Goal: Task Accomplishment & Management: Manage account settings

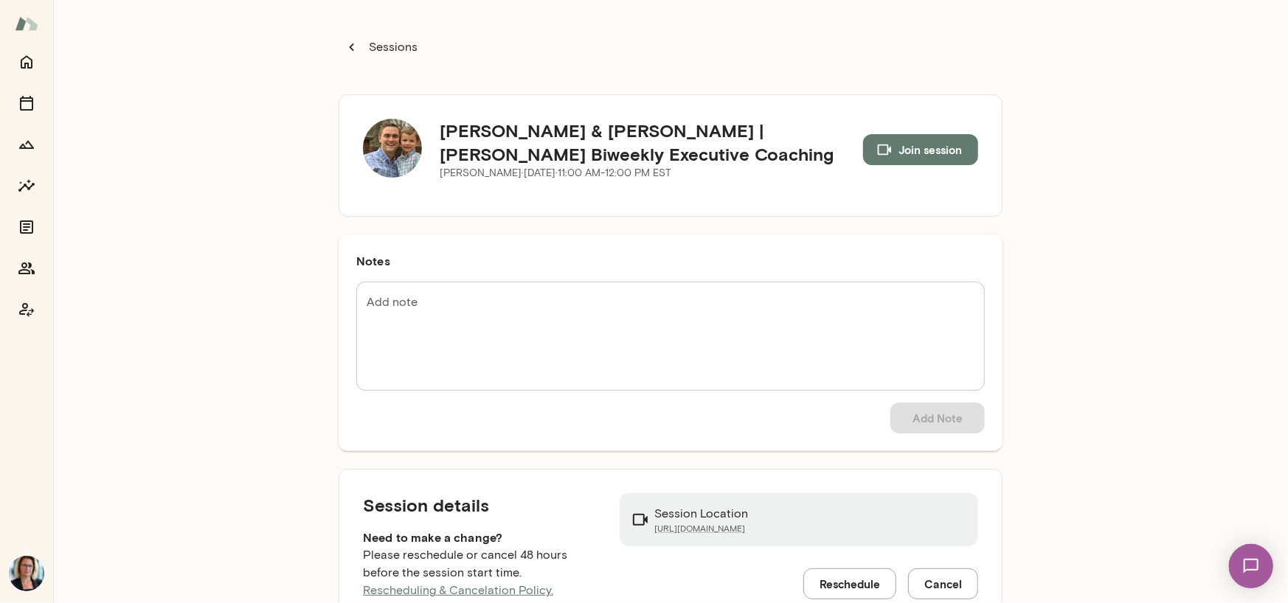
click at [384, 141] on img at bounding box center [392, 148] width 59 height 59
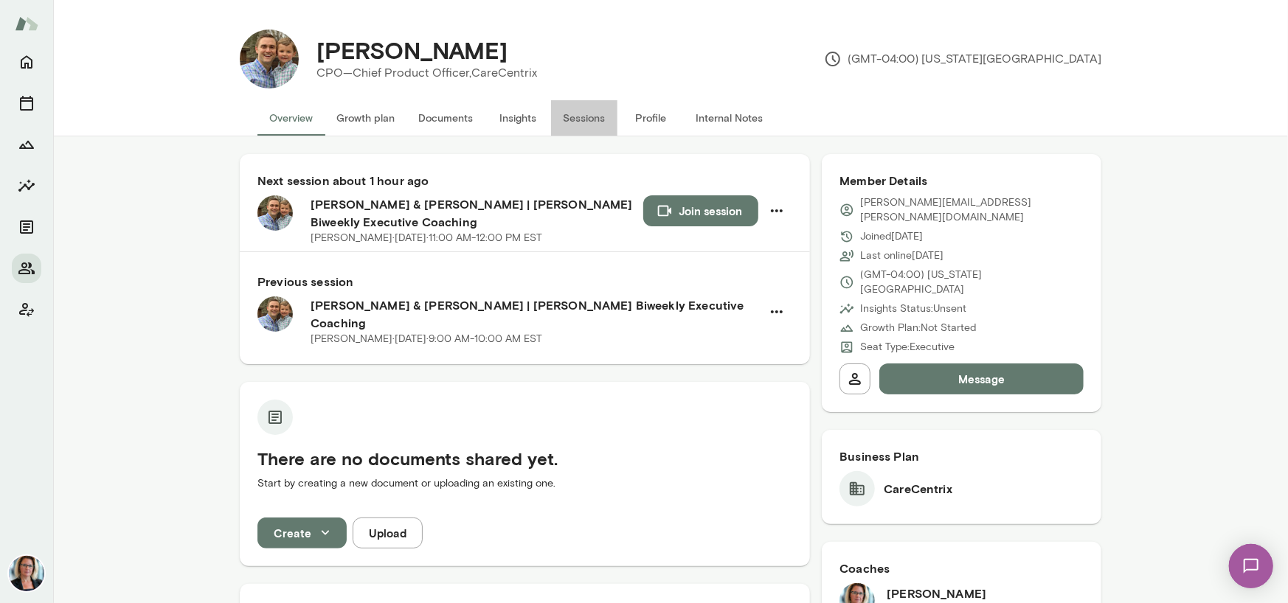
click at [585, 122] on button "Sessions" at bounding box center [584, 117] width 66 height 35
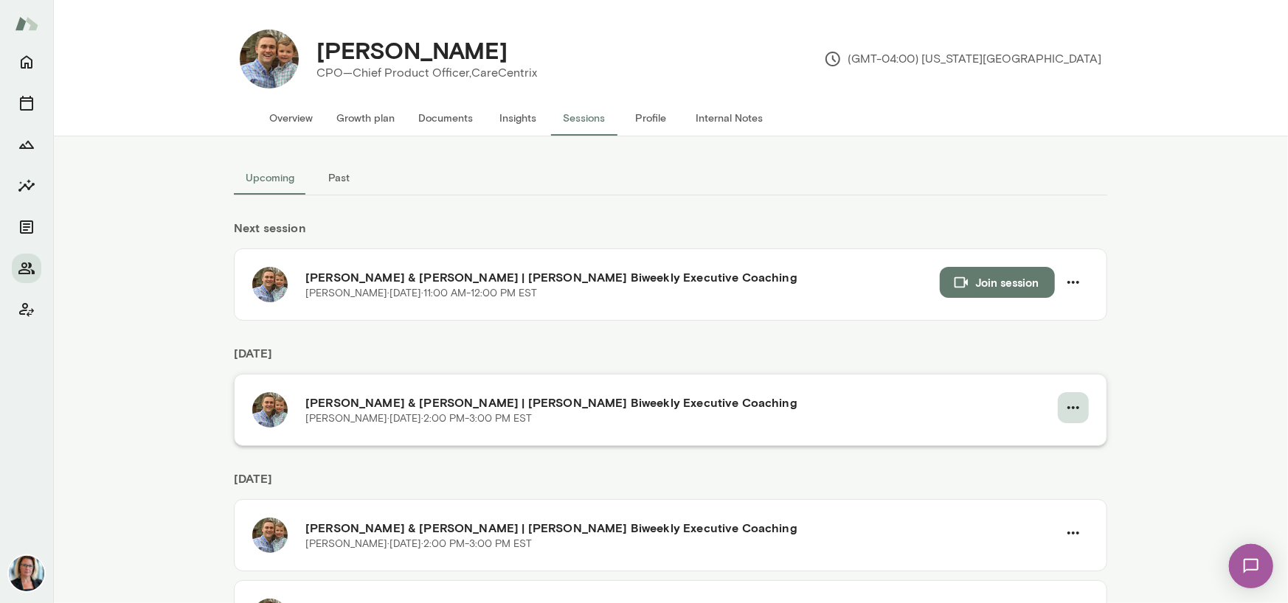
click at [1066, 409] on icon "button" at bounding box center [1073, 408] width 18 height 18
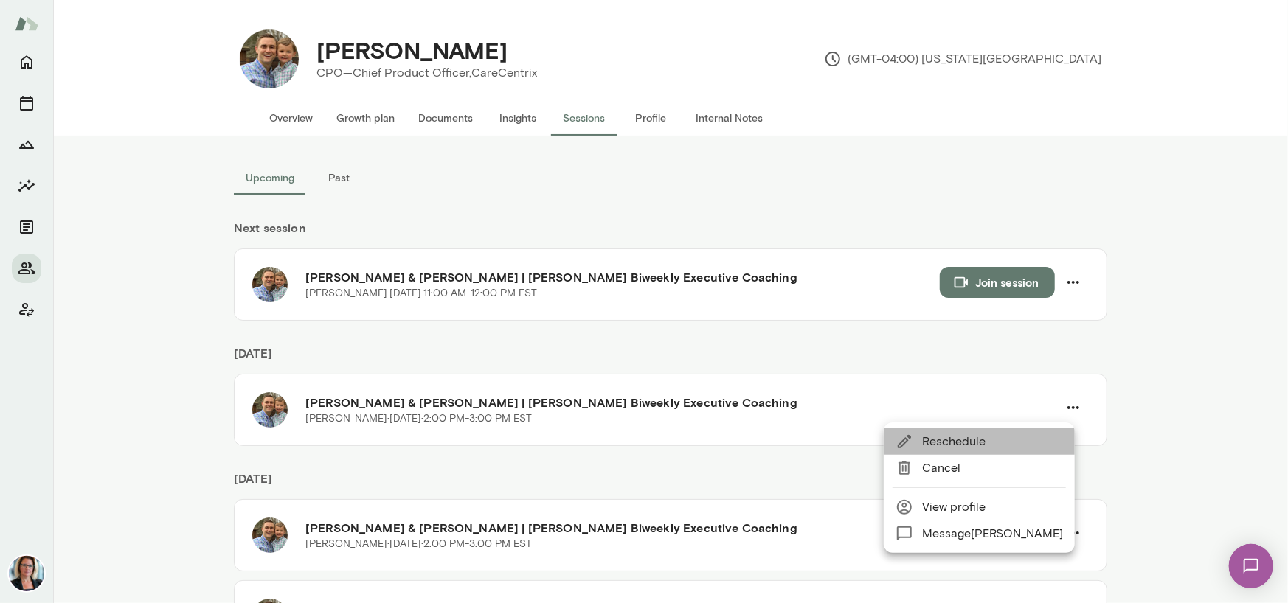
click at [974, 442] on span "Reschedule" at bounding box center [992, 442] width 141 height 18
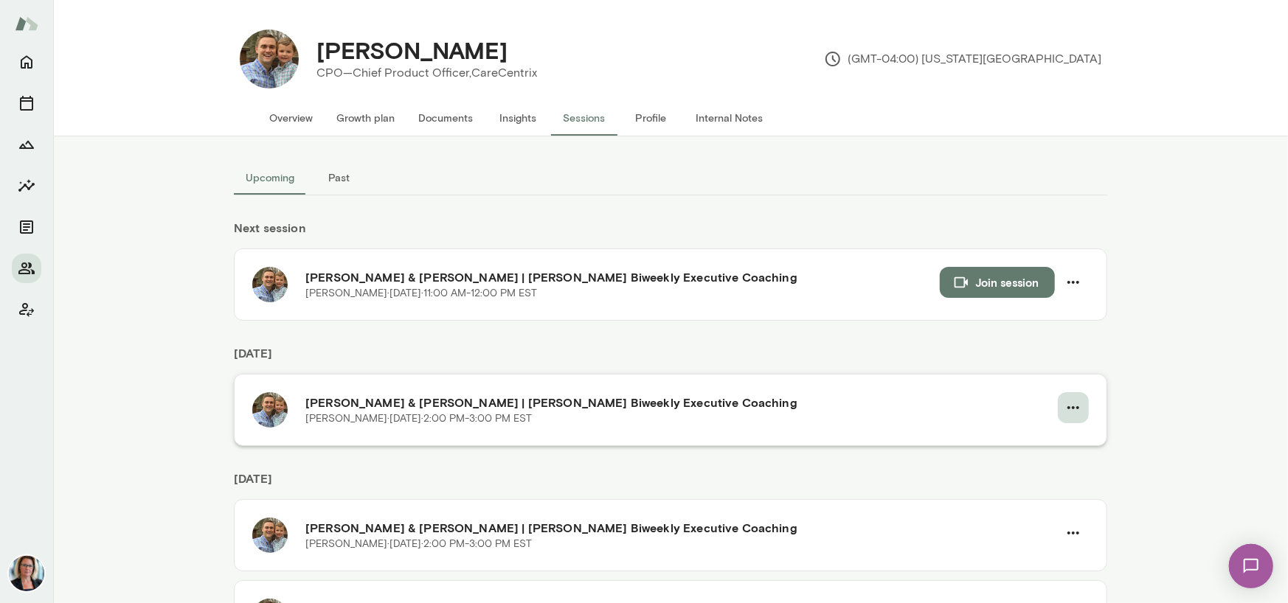
click at [1066, 406] on icon "button" at bounding box center [1073, 408] width 18 height 18
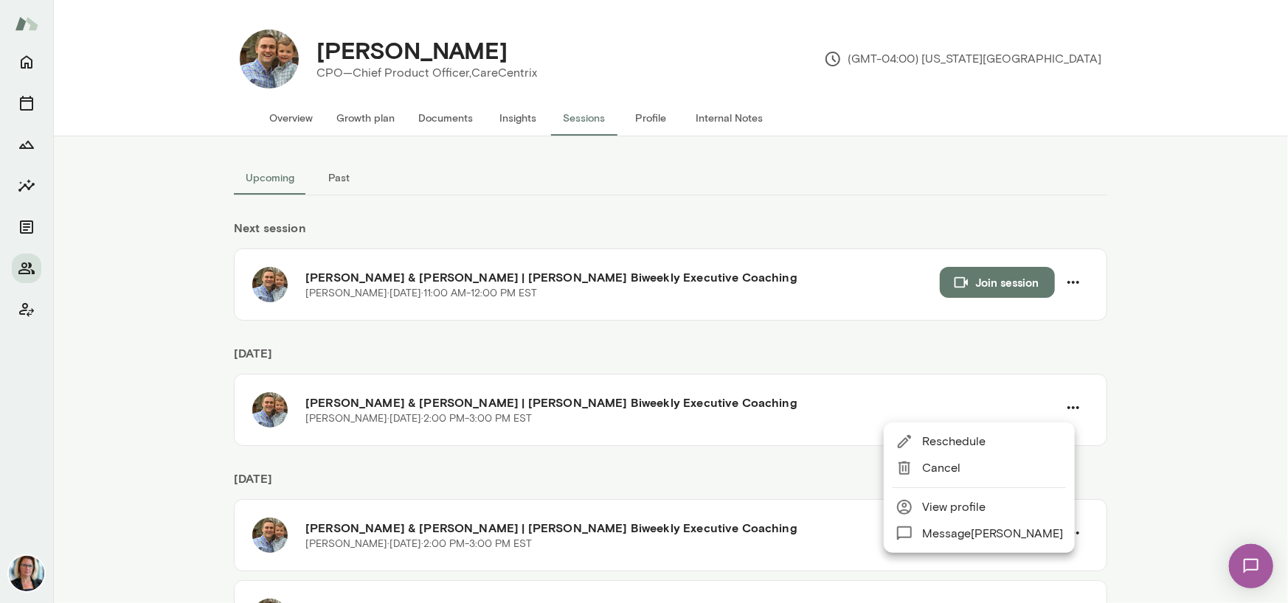
click at [960, 442] on span "Reschedule" at bounding box center [992, 442] width 141 height 18
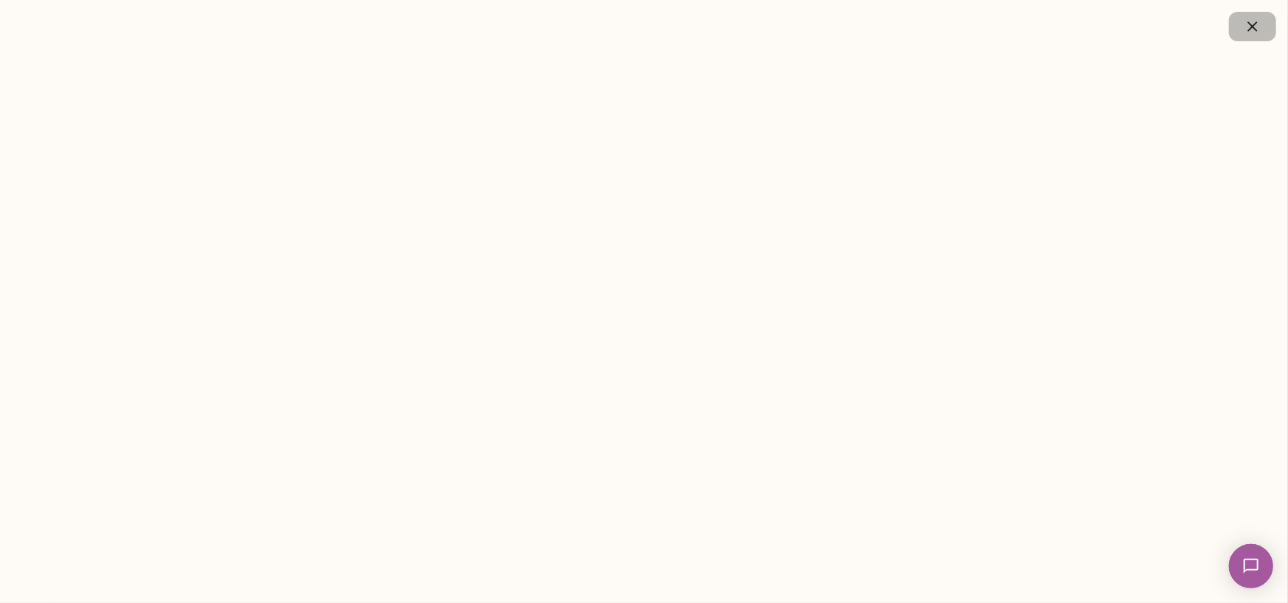
click at [1258, 30] on icon "button" at bounding box center [1253, 27] width 18 height 18
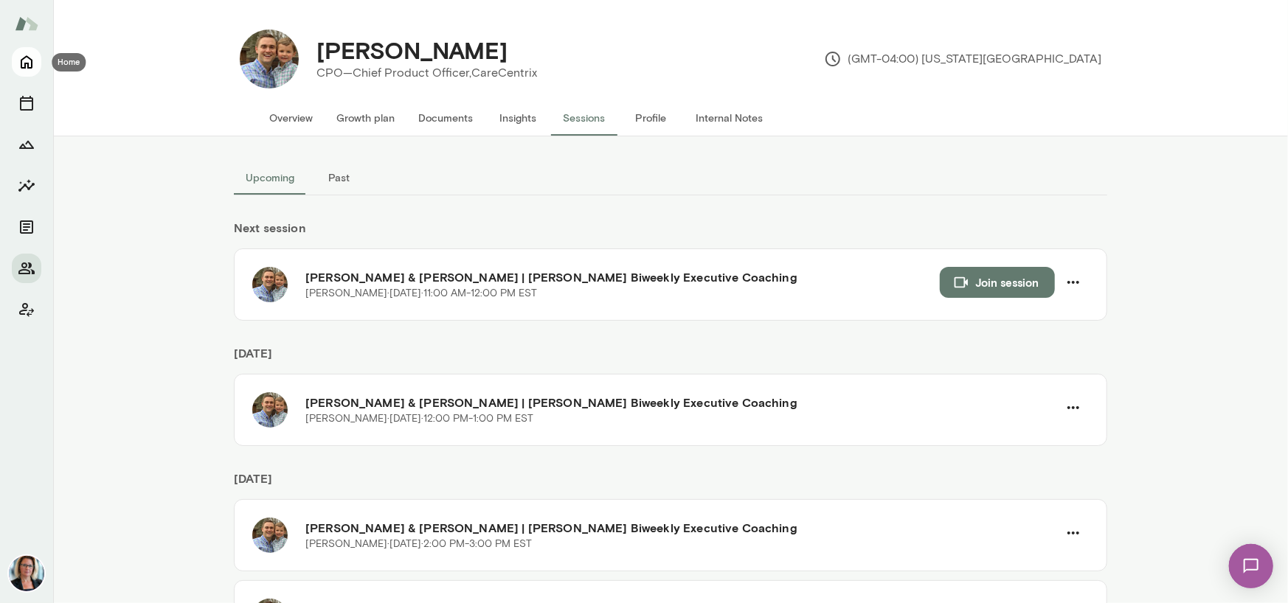
click at [27, 57] on icon "Home" at bounding box center [27, 62] width 12 height 13
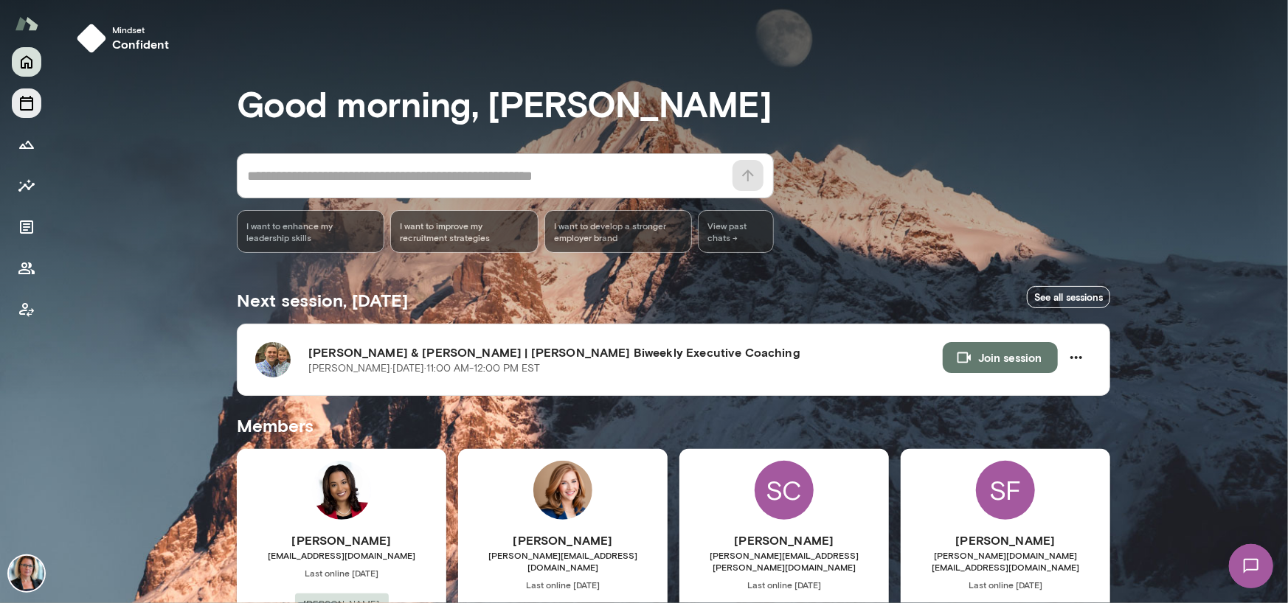
click at [27, 108] on icon "Sessions" at bounding box center [27, 103] width 18 height 18
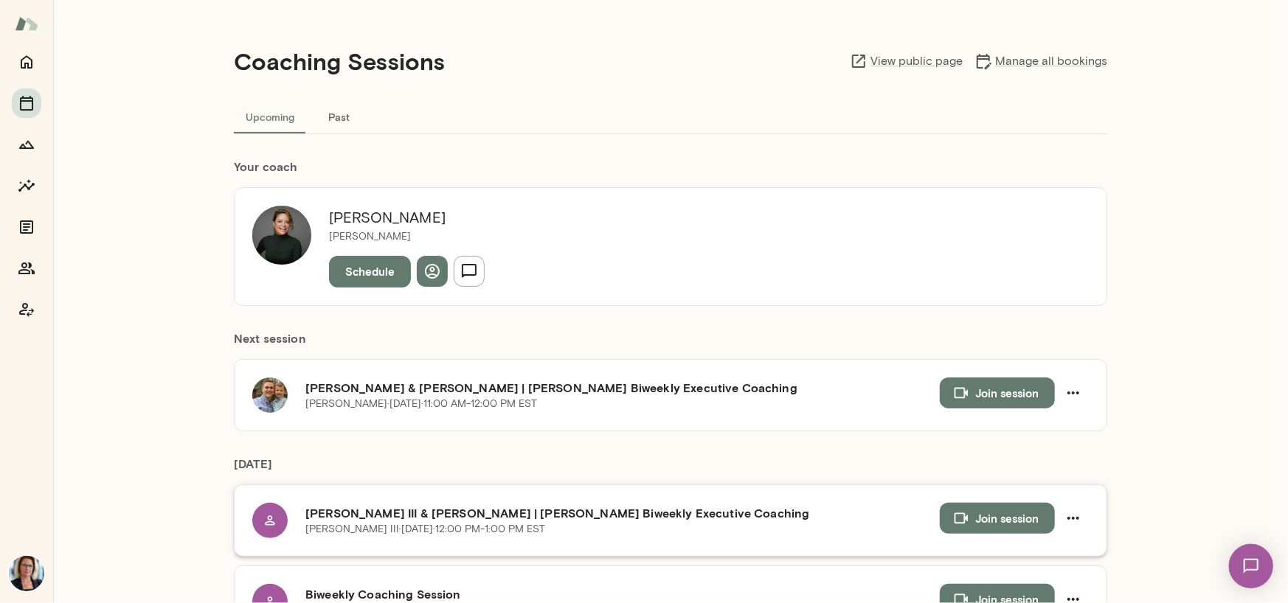
click at [985, 523] on button "Join session" at bounding box center [997, 518] width 115 height 31
